Goal: Information Seeking & Learning: Understand process/instructions

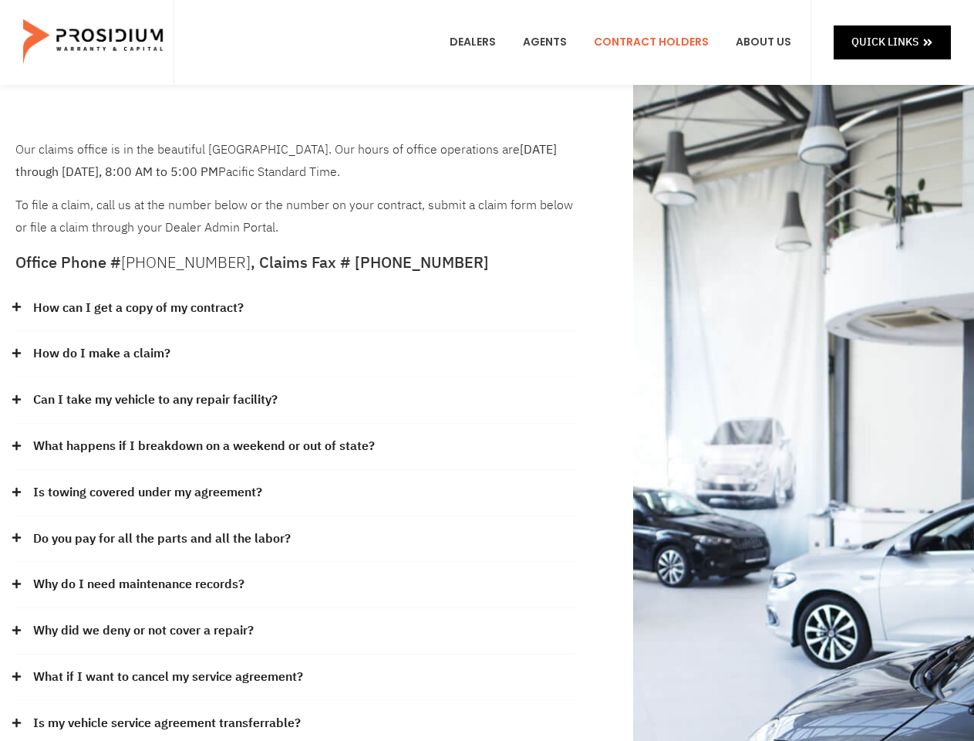
click at [487, 370] on div "How do I make a claim?" at bounding box center [295, 354] width 560 height 46
click at [295, 309] on div "How can I get a copy of my contract?" at bounding box center [295, 308] width 560 height 46
click at [137, 308] on link "How can I get a copy of my contract?" at bounding box center [138, 308] width 211 height 22
click at [295, 354] on div "How do I make a claim?" at bounding box center [295, 354] width 560 height 46
click at [101, 353] on link "How do I make a claim?" at bounding box center [101, 354] width 137 height 22
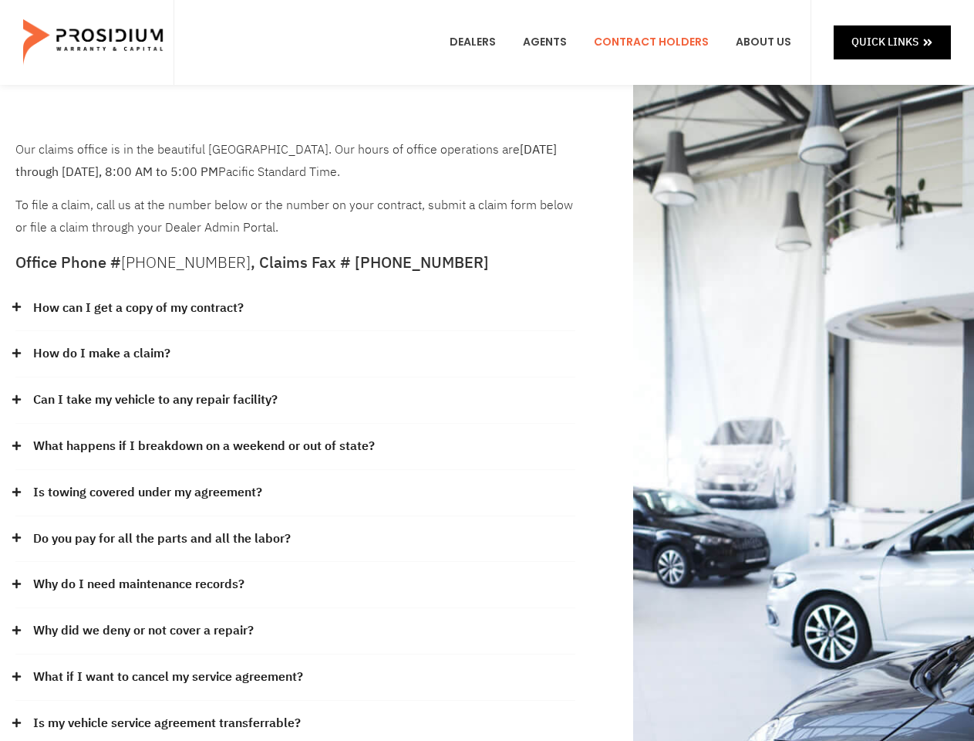
click at [295, 400] on div "Can I take my vehicle to any repair facility?" at bounding box center [295, 400] width 560 height 46
click at [156, 400] on link "Can I take my vehicle to any repair facility?" at bounding box center [155, 400] width 245 height 22
click at [295, 447] on link "What happens if I breakdown on a weekend or out of state?" at bounding box center [204, 446] width 342 height 22
click at [202, 446] on link "What happens if I breakdown on a weekend or out of state?" at bounding box center [204, 446] width 342 height 22
click at [295, 493] on div "Is towing covered under my agreement?" at bounding box center [295, 493] width 560 height 46
